Goal: Information Seeking & Learning: Learn about a topic

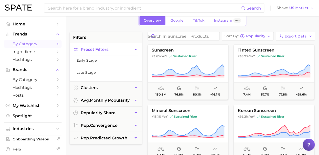
scroll to position [25, 2]
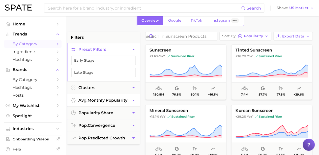
click at [133, 100] on icon "button" at bounding box center [133, 100] width 3 height 1
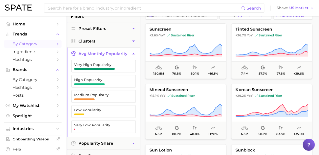
scroll to position [55, 2]
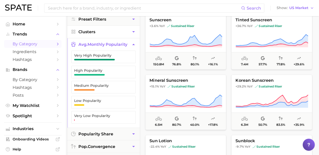
click at [133, 30] on icon "button" at bounding box center [133, 31] width 5 height 5
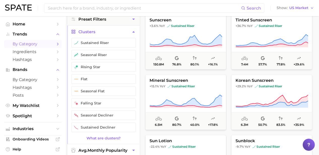
click at [133, 30] on icon "button" at bounding box center [133, 31] width 5 height 5
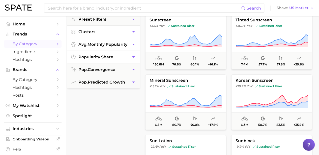
click at [134, 56] on icon "button" at bounding box center [133, 56] width 3 height 1
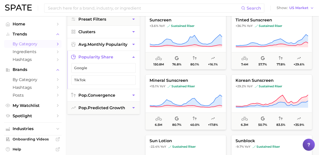
click at [133, 96] on icon "button" at bounding box center [133, 95] width 5 height 5
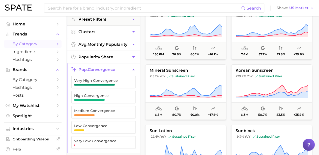
click at [134, 67] on icon "button" at bounding box center [133, 69] width 5 height 5
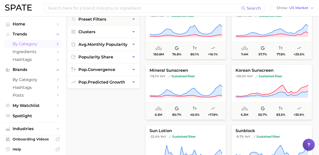
click at [133, 80] on icon "button" at bounding box center [133, 82] width 5 height 5
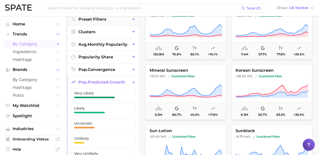
click at [132, 85] on button "pop. predicted growth" at bounding box center [103, 82] width 72 height 12
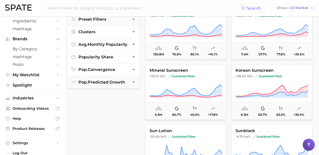
scroll to position [34, 0]
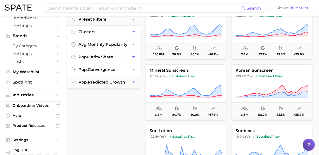
click at [67, 122] on div "filters Preset Filters Clusters avg. monthly popularity popularity share pop. c…" at bounding box center [103, 130] width 72 height 256
